Goal: Information Seeking & Learning: Learn about a topic

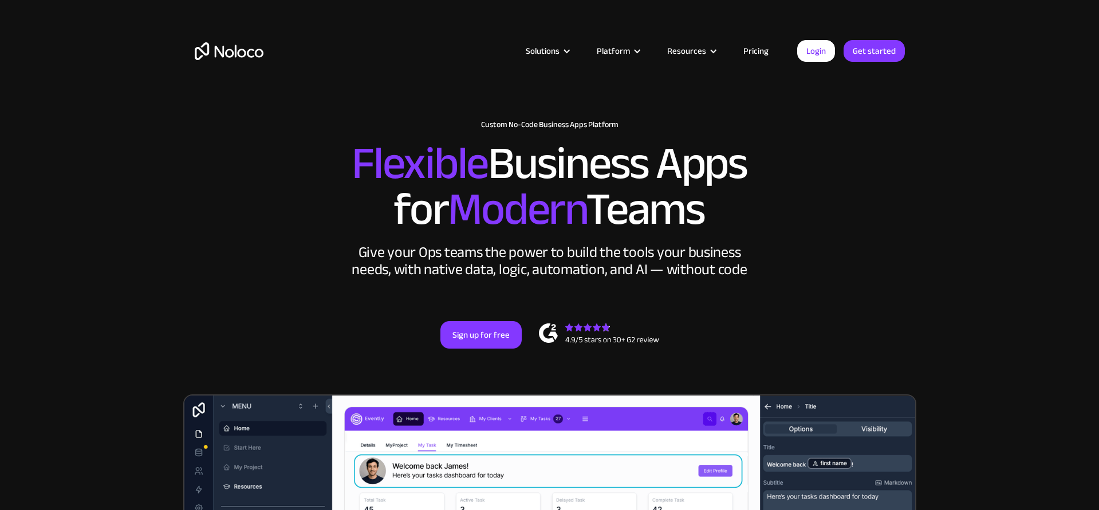
click at [754, 53] on link "Pricing" at bounding box center [756, 51] width 54 height 15
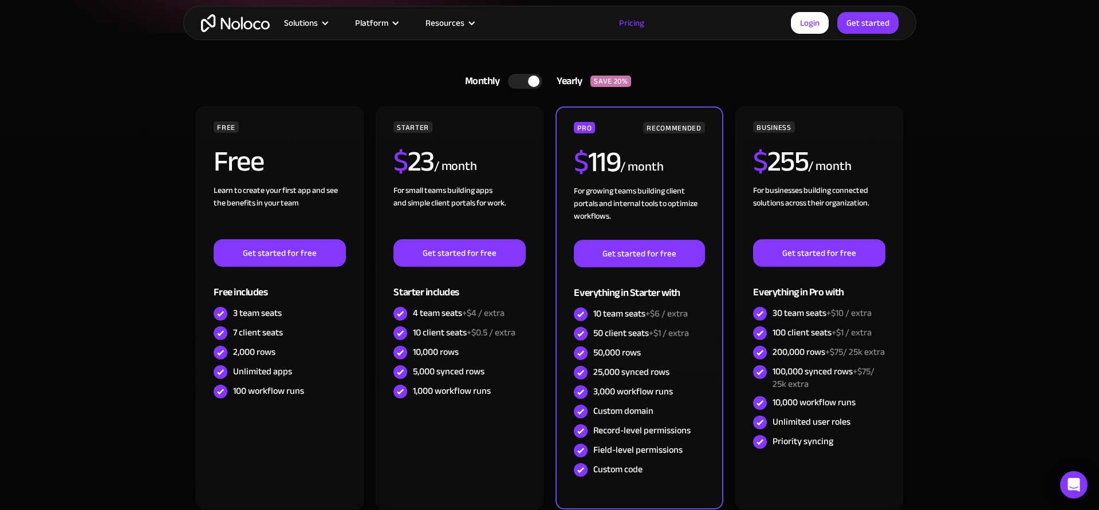
scroll to position [247, 0]
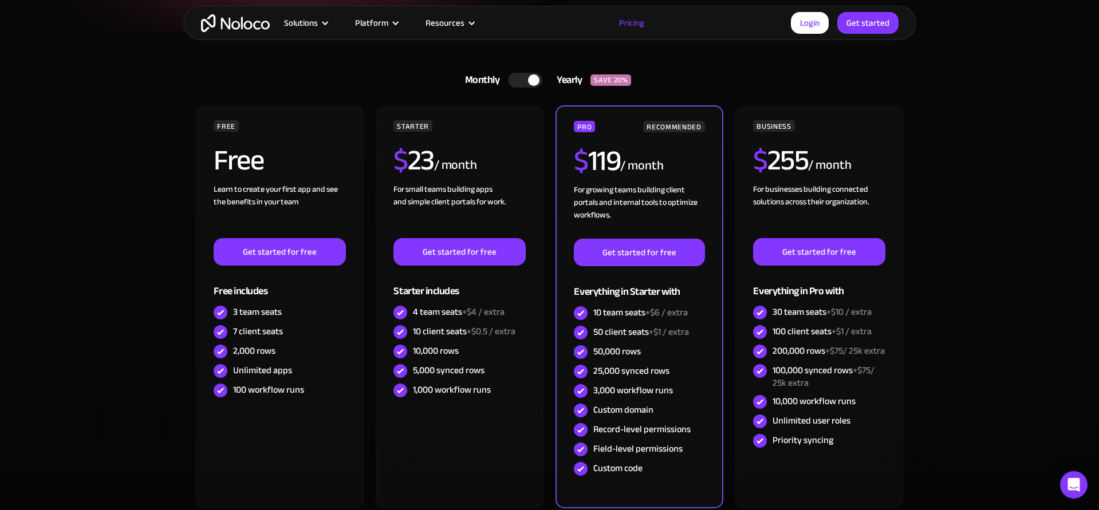
click at [521, 74] on div at bounding box center [525, 80] width 34 height 15
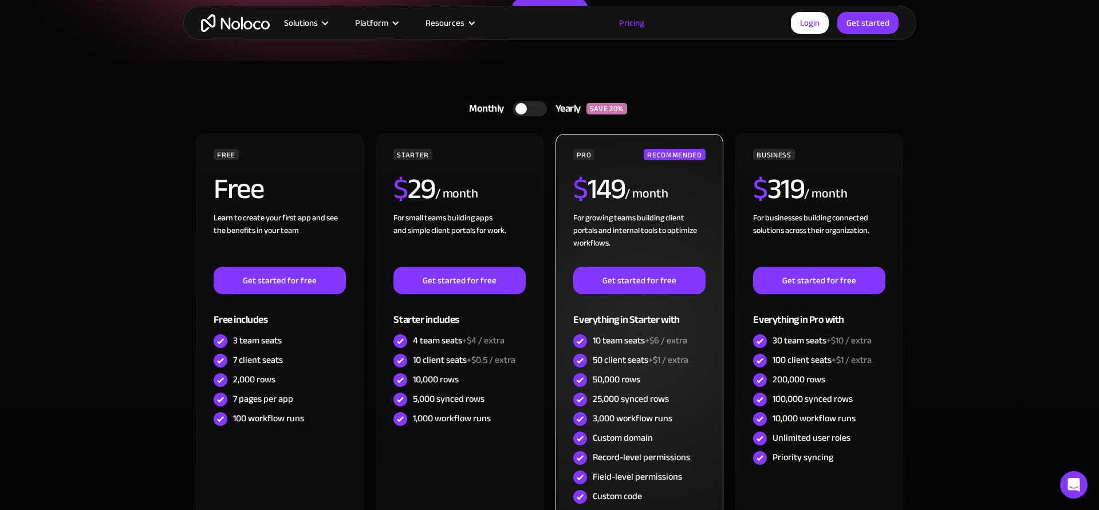
scroll to position [216, 0]
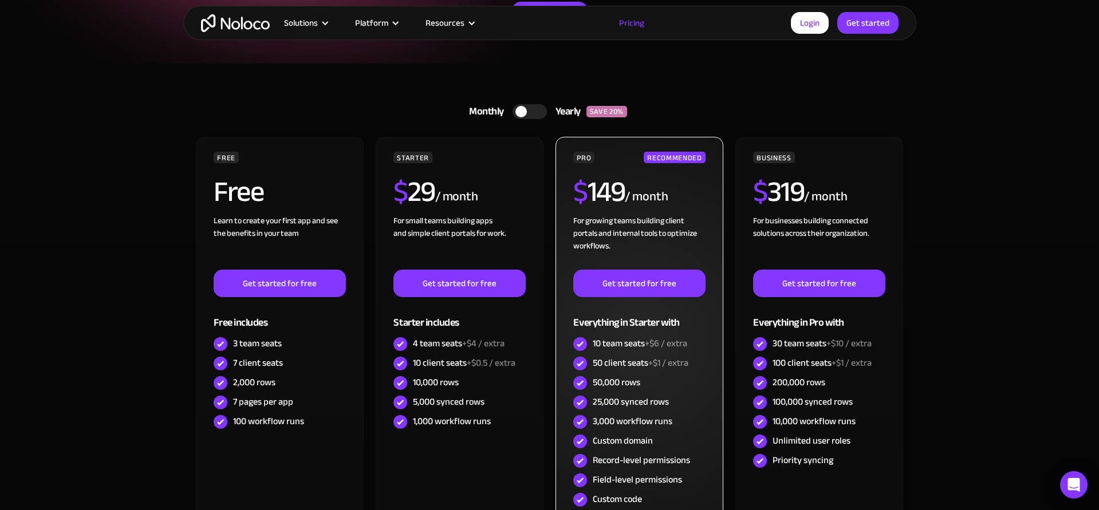
click at [667, 351] on span "+$6 / extra" at bounding box center [666, 343] width 42 height 17
click at [670, 366] on span "+$1 / extra" at bounding box center [668, 363] width 40 height 17
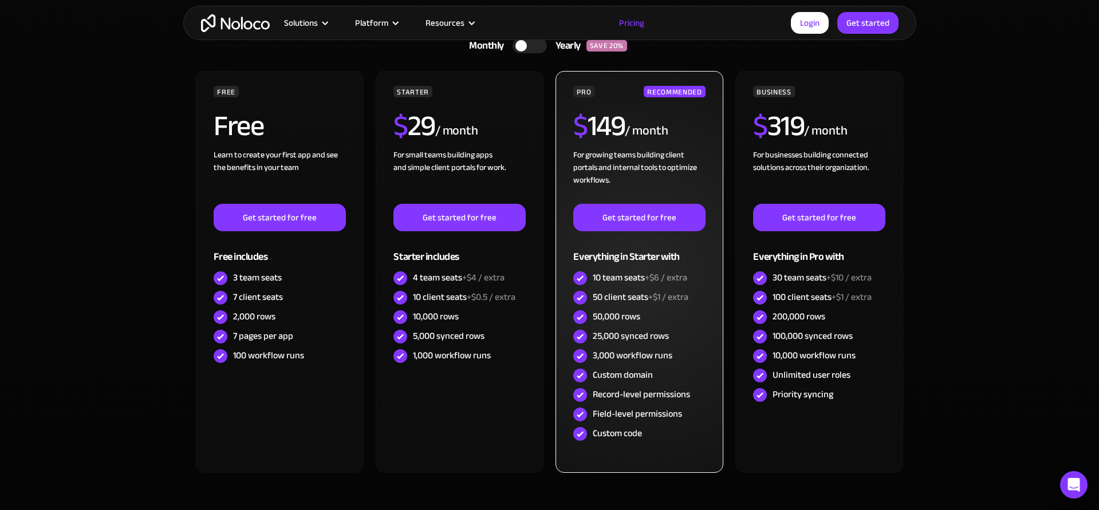
scroll to position [282, 0]
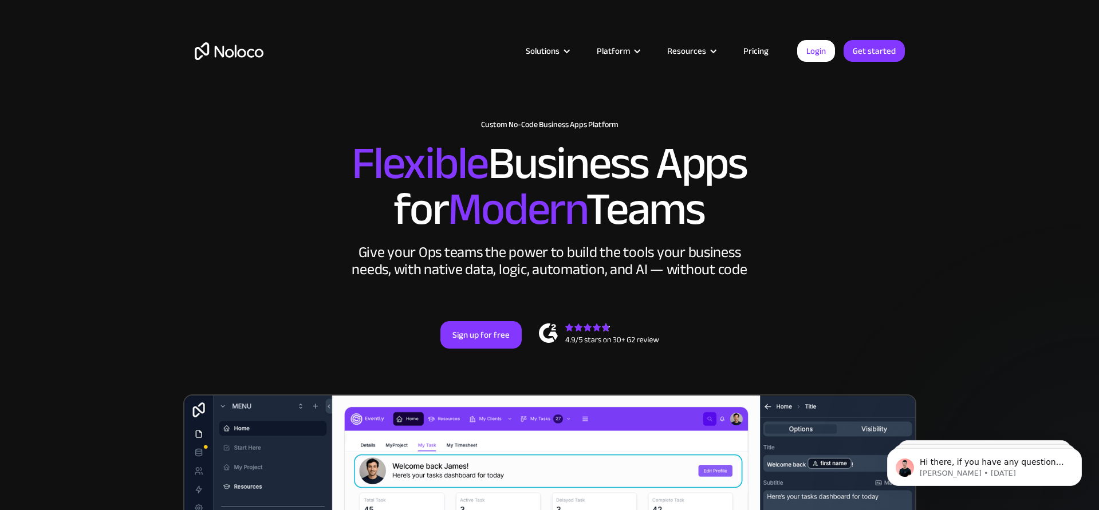
click at [751, 41] on div "Solutions Use Cases Business Types Project Management Keep track of customers, …" at bounding box center [549, 51] width 733 height 45
click at [751, 53] on link "Pricing" at bounding box center [756, 51] width 54 height 15
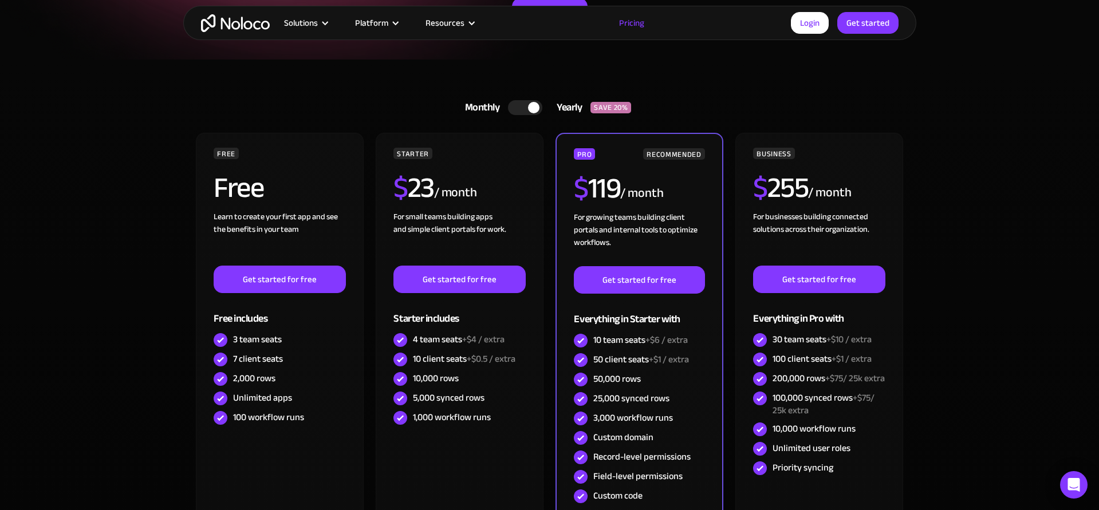
scroll to position [217, 0]
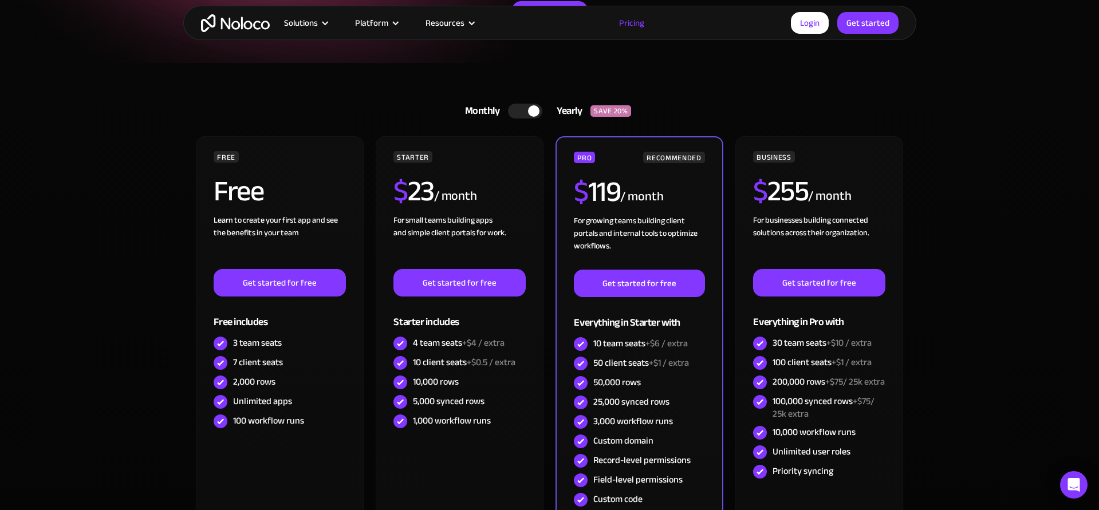
click at [530, 117] on div at bounding box center [525, 111] width 34 height 15
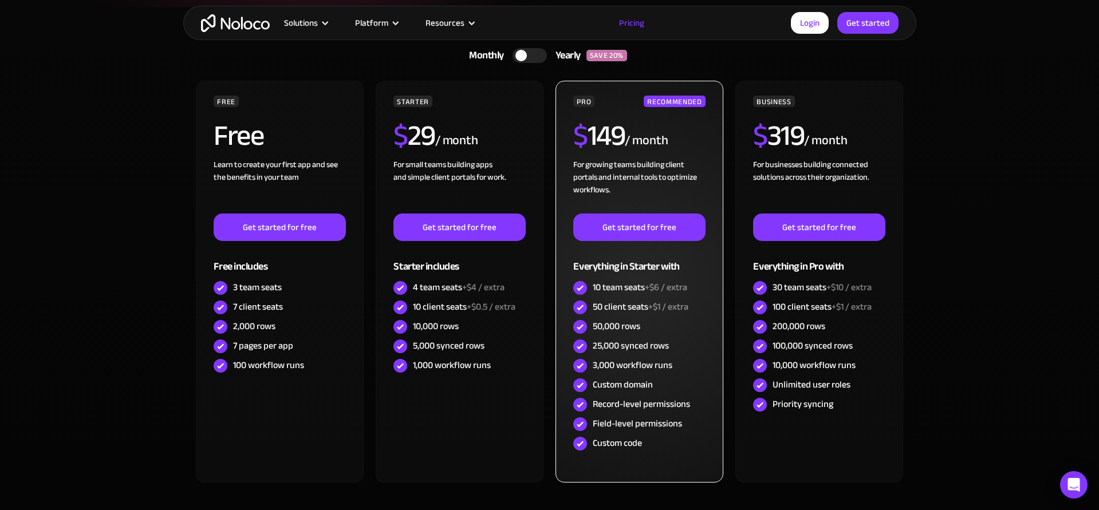
scroll to position [268, 0]
